Goal: Information Seeking & Learning: Learn about a topic

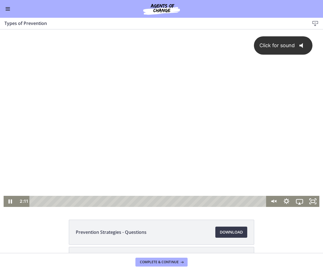
click at [128, 185] on div "Click for sound @keyframes VOLUME_SMALL_WAVE_FLASH { 0% { opacity: 0; } 33% { o…" at bounding box center [162, 112] width 316 height 167
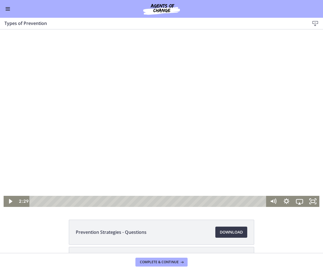
drag, startPoint x: 321, startPoint y: 98, endPoint x: 258, endPoint y: 69, distance: 69.2
click at [258, 69] on div at bounding box center [162, 118] width 316 height 178
click at [283, 114] on div at bounding box center [162, 118] width 316 height 178
click at [243, 111] on div at bounding box center [162, 118] width 316 height 178
click at [187, 117] on div at bounding box center [162, 118] width 316 height 178
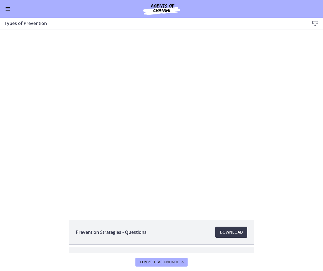
click at [187, 117] on div at bounding box center [162, 118] width 316 height 178
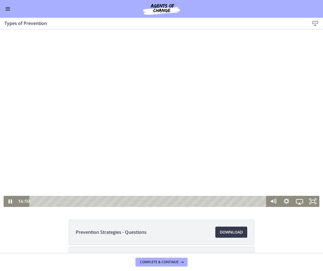
click at [211, 98] on div at bounding box center [162, 118] width 316 height 178
click at [310, 134] on div at bounding box center [162, 118] width 316 height 178
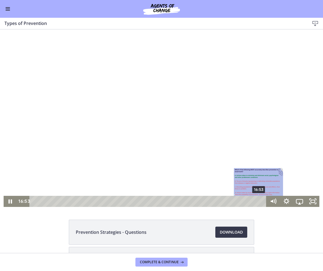
click at [257, 203] on div "16:53" at bounding box center [148, 201] width 229 height 11
click at [261, 203] on div "17:09" at bounding box center [148, 201] width 229 height 11
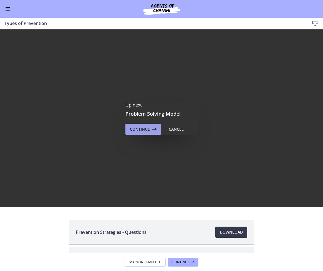
click at [150, 132] on icon at bounding box center [154, 129] width 8 height 7
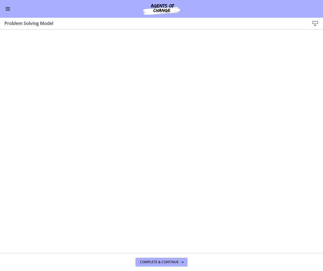
click at [13, 8] on div "Go to Dashboard" at bounding box center [161, 9] width 323 height 18
click at [11, 8] on button "Enable menu" at bounding box center [7, 9] width 7 height 7
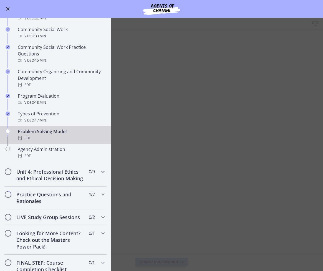
scroll to position [292, 0]
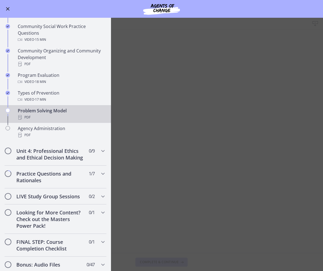
click at [10, 11] on button "Enable menu" at bounding box center [7, 9] width 7 height 7
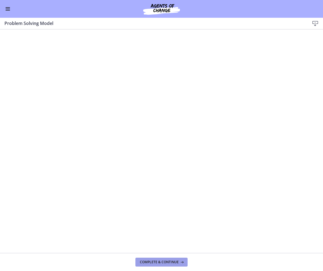
click at [152, 258] on button "Complete & continue" at bounding box center [162, 262] width 52 height 9
click at [169, 260] on span "Complete & continue" at bounding box center [159, 262] width 39 height 4
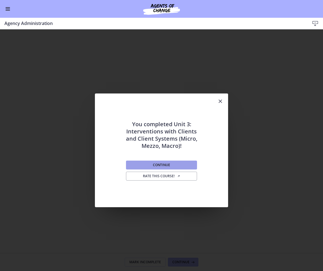
click at [177, 164] on button "Continue" at bounding box center [161, 165] width 71 height 9
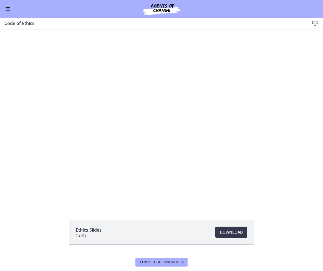
click at [242, 125] on div at bounding box center [161, 118] width 284 height 178
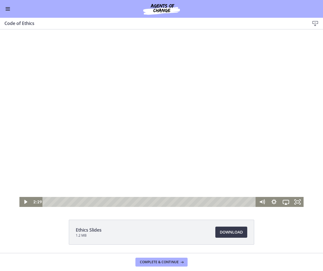
click at [153, 121] on div at bounding box center [161, 118] width 284 height 178
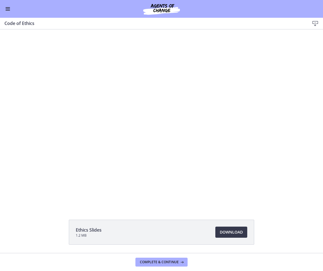
click at [153, 121] on div at bounding box center [161, 118] width 284 height 178
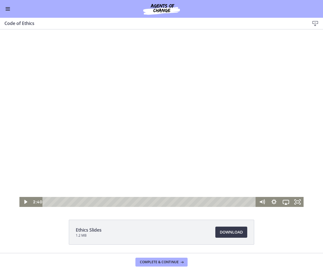
click at [137, 140] on div at bounding box center [161, 118] width 284 height 178
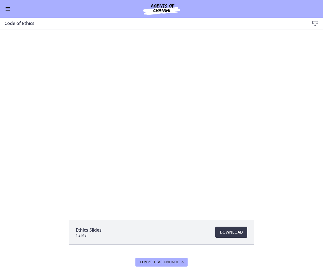
click at [137, 140] on div at bounding box center [161, 118] width 284 height 178
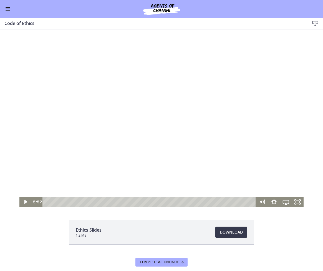
click at [171, 141] on div at bounding box center [161, 118] width 284 height 178
click at [84, 201] on div "Playbar" at bounding box center [150, 202] width 206 height 10
click at [108, 170] on div at bounding box center [161, 118] width 284 height 178
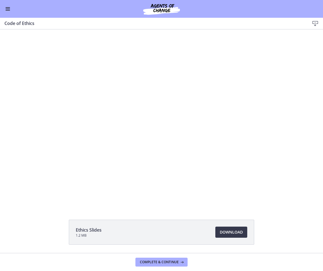
click at [192, 169] on div at bounding box center [161, 118] width 284 height 178
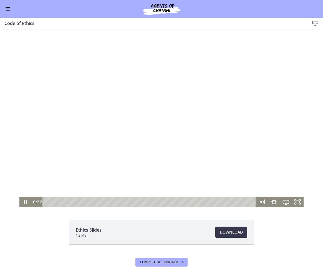
click at [223, 129] on div at bounding box center [161, 118] width 284 height 178
click at [83, 202] on div "6:44" at bounding box center [150, 202] width 206 height 10
click at [93, 144] on div at bounding box center [161, 118] width 284 height 178
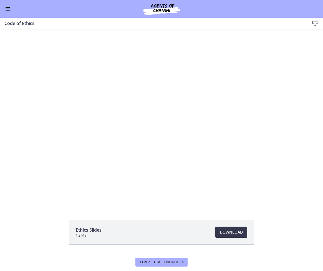
click at [111, 144] on div at bounding box center [161, 118] width 284 height 178
click at [161, 148] on div at bounding box center [161, 118] width 284 height 178
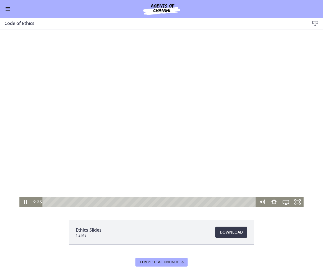
click at [149, 128] on div at bounding box center [161, 118] width 284 height 178
click at [191, 146] on div at bounding box center [161, 118] width 284 height 178
click at [162, 129] on div at bounding box center [161, 118] width 284 height 178
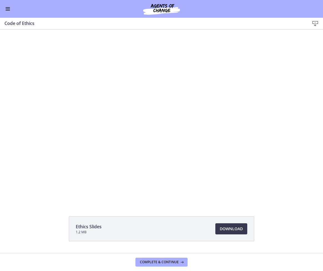
scroll to position [17, 0]
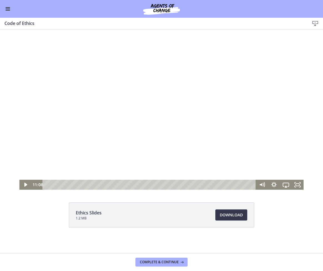
click at [187, 122] on div at bounding box center [161, 101] width 284 height 178
click at [176, 110] on div at bounding box center [161, 101] width 284 height 178
click at [166, 135] on div at bounding box center [161, 101] width 284 height 178
click at [262, 130] on div at bounding box center [161, 101] width 284 height 178
click at [158, 89] on div at bounding box center [161, 101] width 284 height 178
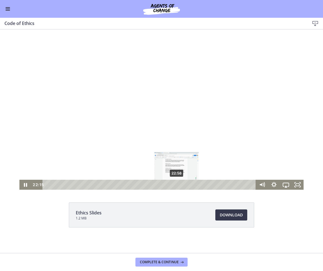
click at [175, 184] on div "22:58" at bounding box center [150, 185] width 206 height 10
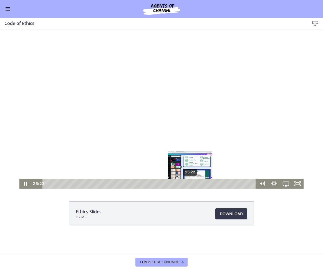
click at [189, 185] on div "25:22" at bounding box center [150, 184] width 206 height 10
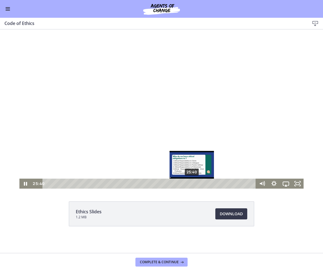
click at [190, 184] on div "25:40" at bounding box center [150, 184] width 206 height 10
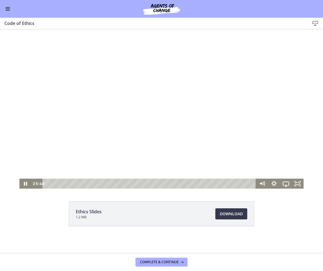
click at [197, 129] on div at bounding box center [161, 100] width 284 height 178
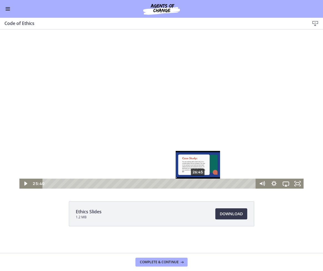
click at [196, 184] on div "26:45" at bounding box center [150, 184] width 206 height 10
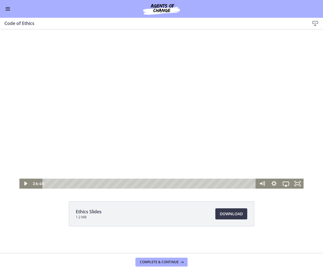
click at [207, 121] on div at bounding box center [161, 100] width 284 height 178
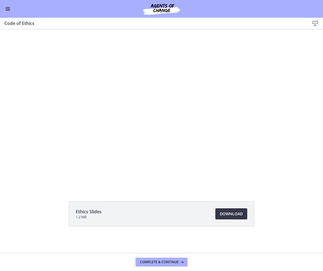
click at [229, 211] on span "Download Opens in a new window" at bounding box center [231, 214] width 23 height 7
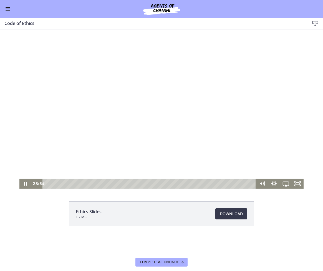
click at [193, 81] on div at bounding box center [161, 100] width 284 height 178
click at [150, 84] on div at bounding box center [161, 100] width 284 height 178
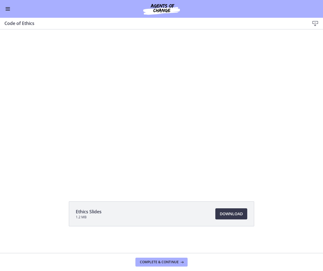
click at [19, 11] on button "Pause: cbe64g9t4o1cl02sihb0.mp4" at bounding box center [19, 11] width 0 height 0
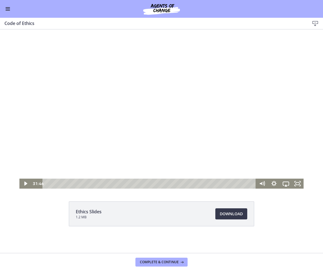
click at [161, 125] on div at bounding box center [161, 100] width 284 height 178
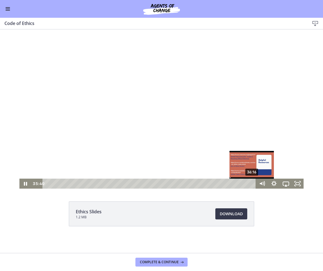
click at [250, 183] on div "36:16" at bounding box center [150, 184] width 206 height 10
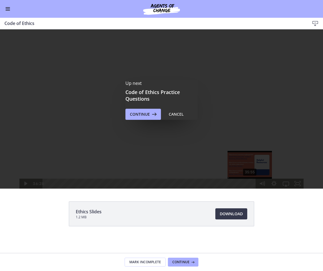
click at [248, 185] on div "Up next Code of Ethics Practice Questions Continue Cancel" at bounding box center [161, 100] width 323 height 178
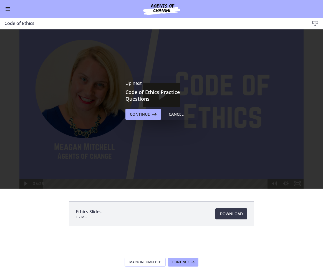
scroll to position [0, 0]
drag, startPoint x: 176, startPoint y: 113, endPoint x: 192, endPoint y: 113, distance: 15.6
click at [176, 113] on div "Cancel" at bounding box center [176, 114] width 15 height 7
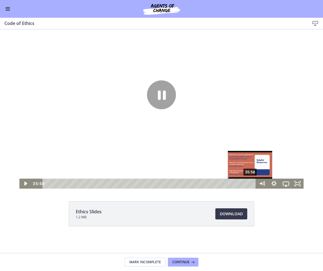
click at [249, 183] on div "35:58" at bounding box center [150, 184] width 206 height 10
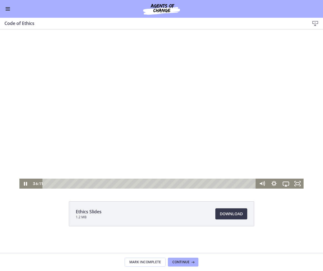
click at [106, 88] on div at bounding box center [161, 100] width 284 height 178
click at [163, 84] on div at bounding box center [161, 100] width 284 height 178
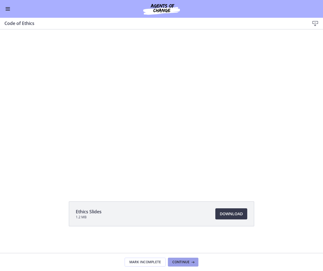
click at [182, 265] on button "Continue" at bounding box center [183, 262] width 31 height 9
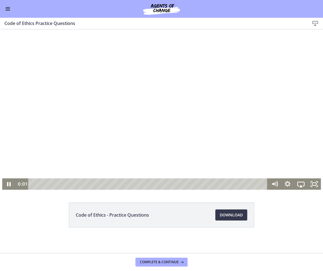
click at [105, 88] on div at bounding box center [161, 109] width 319 height 161
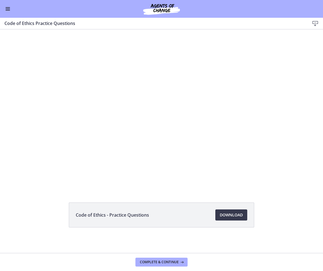
click at [12, 8] on div "Go to Dashboard" at bounding box center [161, 9] width 323 height 18
click at [9, 9] on button "Enable menu" at bounding box center [7, 9] width 7 height 7
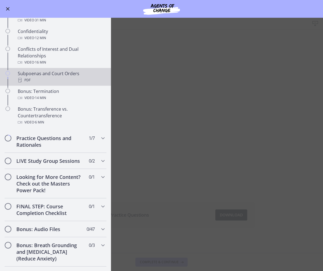
scroll to position [231, 0]
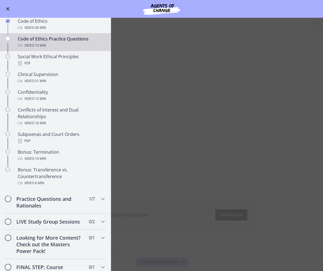
click at [165, 65] on main "Code of Ethics Practice Questions Download Enable fullscreen Code of Ethics - P…" at bounding box center [161, 145] width 323 height 254
click at [7, 10] on span "Enable menu" at bounding box center [8, 9] width 4 height 4
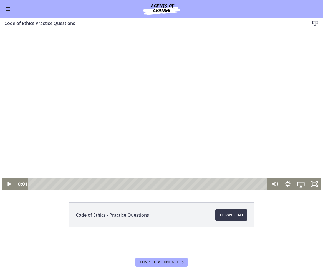
click at [184, 123] on div at bounding box center [161, 109] width 319 height 161
click at [54, 184] on div "1:47" at bounding box center [149, 184] width 232 height 11
click at [63, 186] on div "2:33" at bounding box center [149, 184] width 232 height 11
click at [93, 137] on div at bounding box center [161, 109] width 319 height 161
click at [103, 183] on div "5:52" at bounding box center [149, 184] width 232 height 11
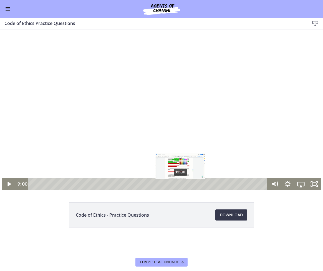
click at [179, 183] on div "12:00" at bounding box center [149, 184] width 232 height 11
click at [192, 135] on div at bounding box center [161, 109] width 319 height 161
click at [258, 135] on div at bounding box center [161, 109] width 319 height 161
click at [187, 111] on div at bounding box center [161, 109] width 319 height 161
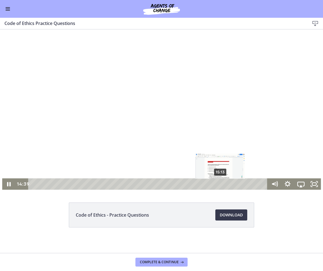
click at [219, 186] on div "15:13" at bounding box center [149, 184] width 232 height 11
click at [234, 126] on div at bounding box center [161, 109] width 319 height 161
click at [236, 156] on div at bounding box center [161, 109] width 319 height 161
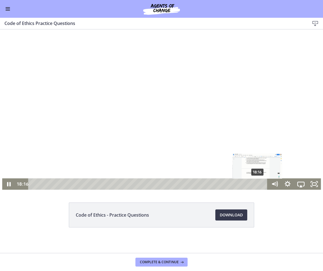
click at [256, 183] on div "18:16" at bounding box center [149, 184] width 232 height 11
click at [263, 183] on div "18:48" at bounding box center [149, 184] width 232 height 11
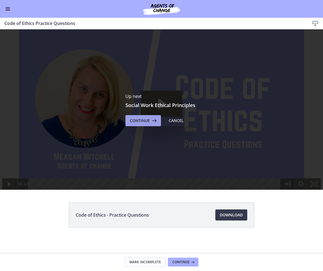
scroll to position [0, 0]
click at [150, 118] on icon at bounding box center [154, 121] width 8 height 7
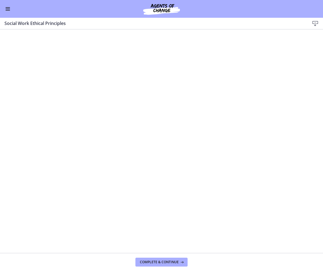
click at [4, 8] on div "Go to Dashboard" at bounding box center [161, 9] width 323 height 18
click at [7, 8] on button "Enable menu" at bounding box center [7, 9] width 7 height 7
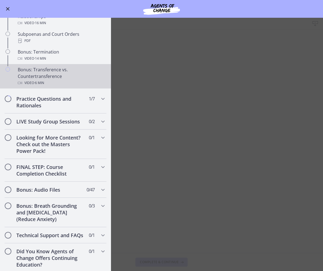
scroll to position [347, 0]
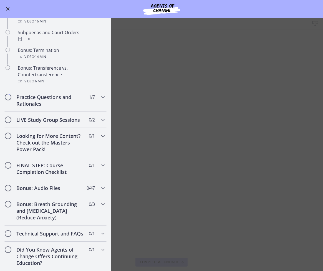
click at [92, 129] on div "Looking for More Content? Check out the Masters Power Pack! 0 / 1 Completed" at bounding box center [55, 142] width 102 height 29
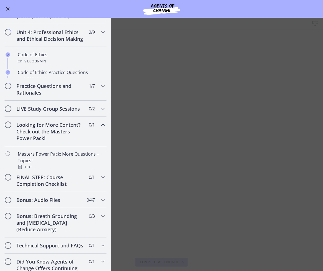
scroll to position [198, 0]
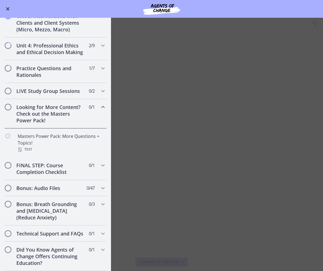
click at [8, 7] on button "Enable menu" at bounding box center [7, 9] width 7 height 7
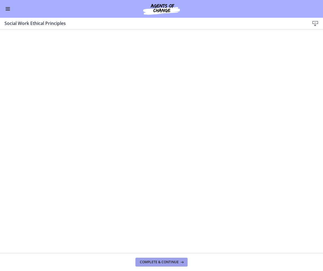
click at [167, 260] on span "Complete & continue" at bounding box center [159, 262] width 39 height 4
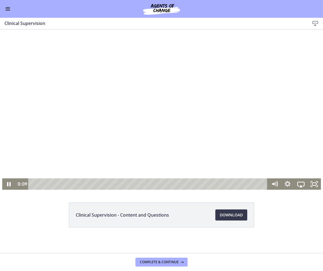
click at [250, 88] on div at bounding box center [161, 109] width 319 height 161
click at [258, 115] on div at bounding box center [161, 109] width 319 height 161
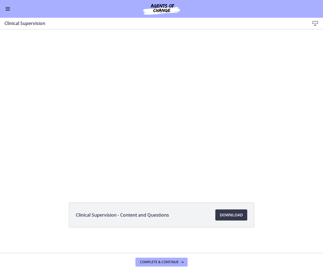
click at [258, 115] on div at bounding box center [161, 109] width 319 height 161
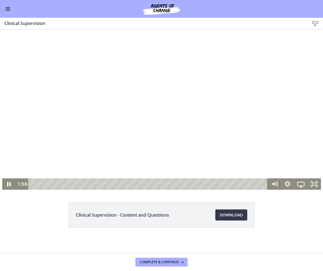
click at [142, 112] on div at bounding box center [161, 109] width 319 height 161
click at [144, 111] on div at bounding box center [161, 109] width 319 height 161
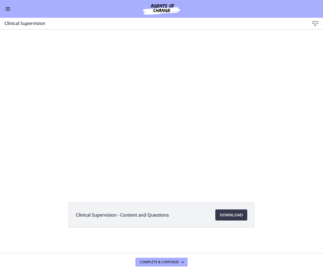
click at [2, 29] on button "Pause: cbe69t1t4o1cl02sihgg.mp4" at bounding box center [2, 29] width 0 height 0
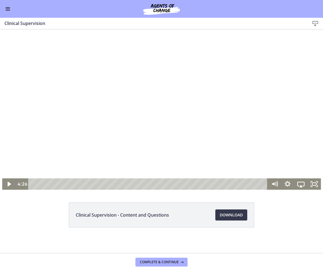
drag, startPoint x: 125, startPoint y: 110, endPoint x: 123, endPoint y: 114, distance: 4.8
click at [125, 110] on div at bounding box center [161, 109] width 319 height 161
click at [87, 185] on div "7:28" at bounding box center [149, 184] width 232 height 11
click at [108, 184] on div "10:18" at bounding box center [149, 184] width 232 height 11
click at [171, 184] on div "18:50" at bounding box center [149, 184] width 232 height 11
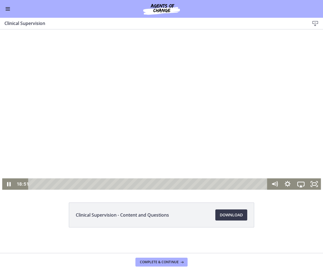
click at [178, 131] on div at bounding box center [161, 109] width 319 height 161
click at [201, 184] on div "22:52" at bounding box center [149, 184] width 232 height 11
click at [222, 184] on div "25:35" at bounding box center [149, 184] width 232 height 11
click at [263, 184] on div "31:05" at bounding box center [149, 184] width 232 height 11
click at [270, 141] on div at bounding box center [161, 109] width 319 height 161
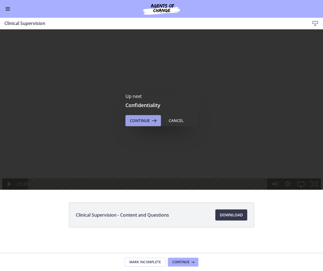
click at [141, 118] on span "Continue" at bounding box center [140, 121] width 20 height 7
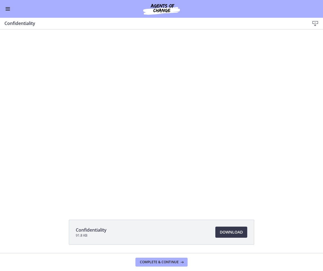
click at [7, 11] on button "Enable menu" at bounding box center [7, 9] width 7 height 7
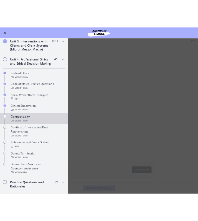
scroll to position [191, 0]
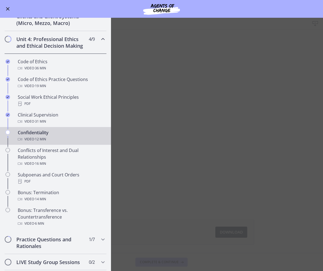
click at [151, 70] on main "Confidentiality Download Enable fullscreen Confidentiality 91.8 KB Download Ope…" at bounding box center [161, 145] width 323 height 254
click at [7, 10] on span "Enable menu" at bounding box center [8, 9] width 4 height 4
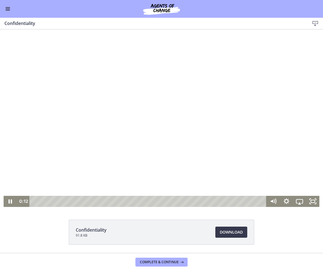
click at [157, 104] on div at bounding box center [162, 118] width 316 height 178
